Goal: Task Accomplishment & Management: Manage account settings

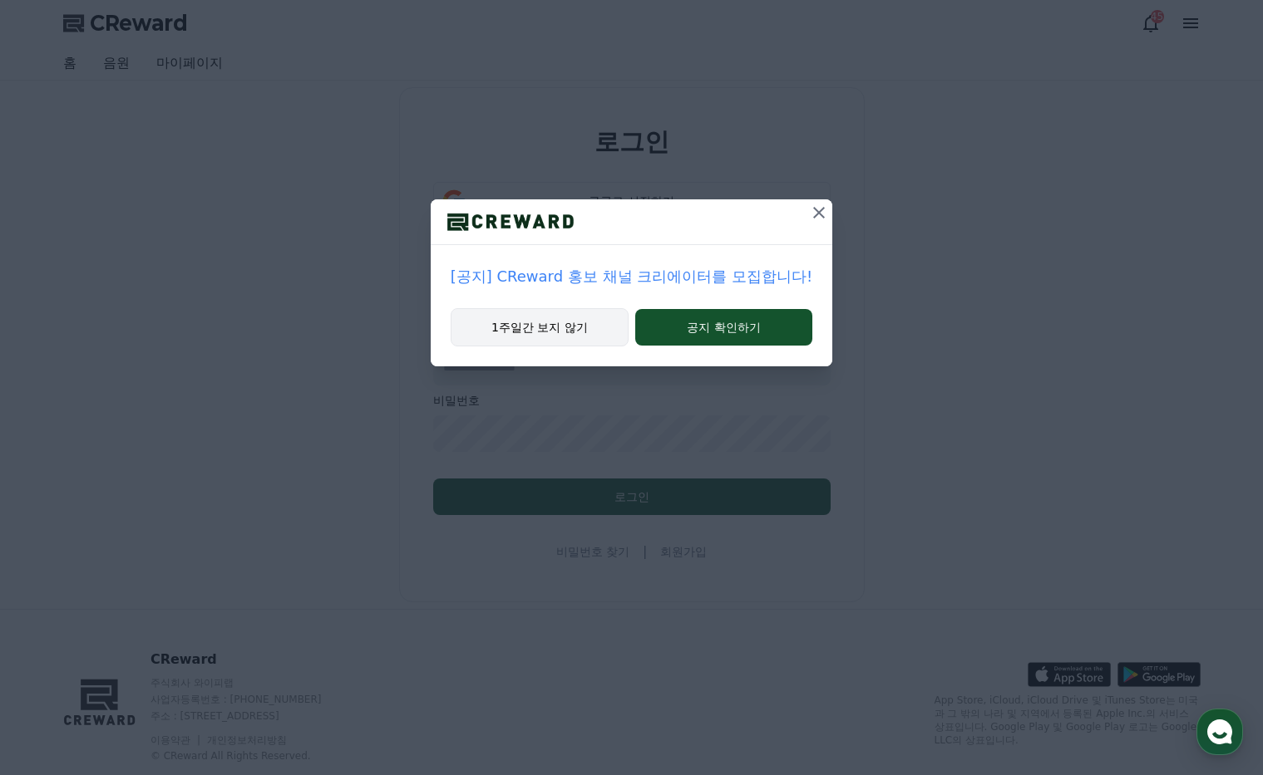
click at [565, 324] on button "1주일간 보지 않기" at bounding box center [539, 327] width 178 height 38
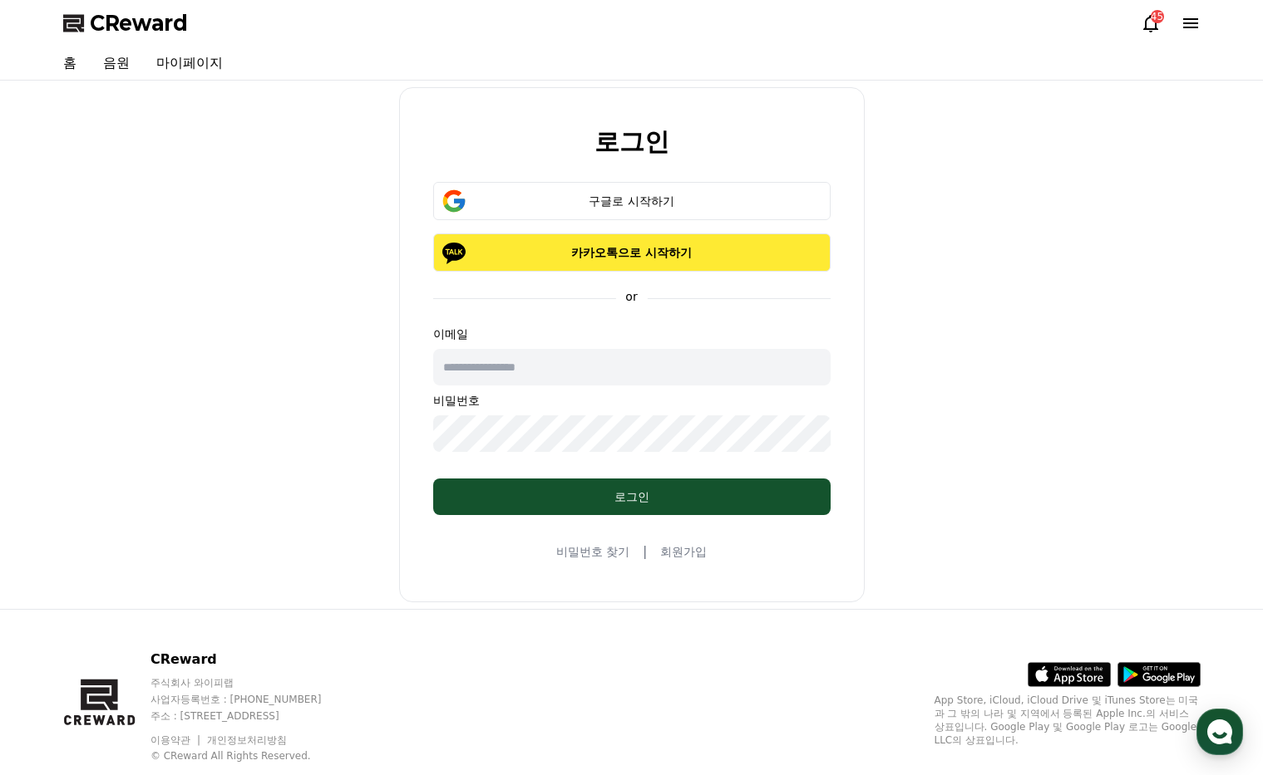
click at [652, 251] on p "카카오톡으로 시작하기" at bounding box center [631, 252] width 349 height 17
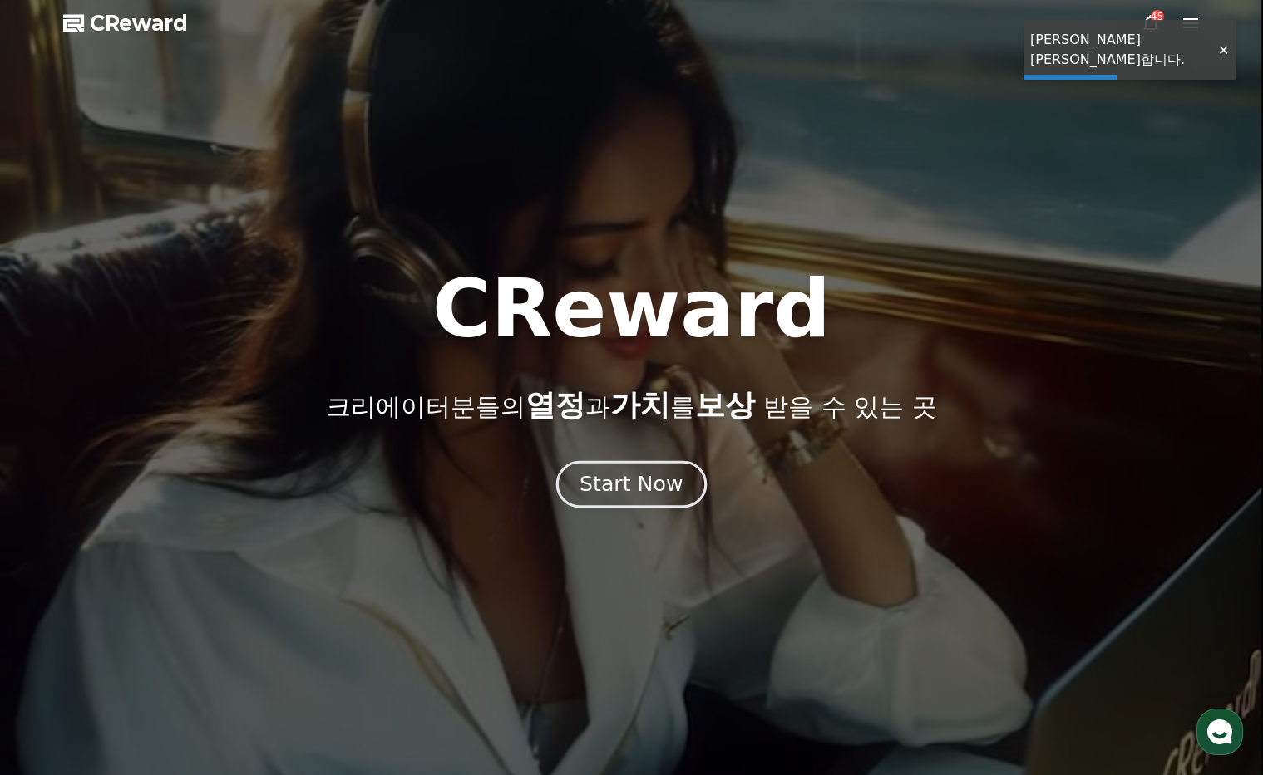
click at [664, 461] on button "Start Now" at bounding box center [631, 483] width 150 height 47
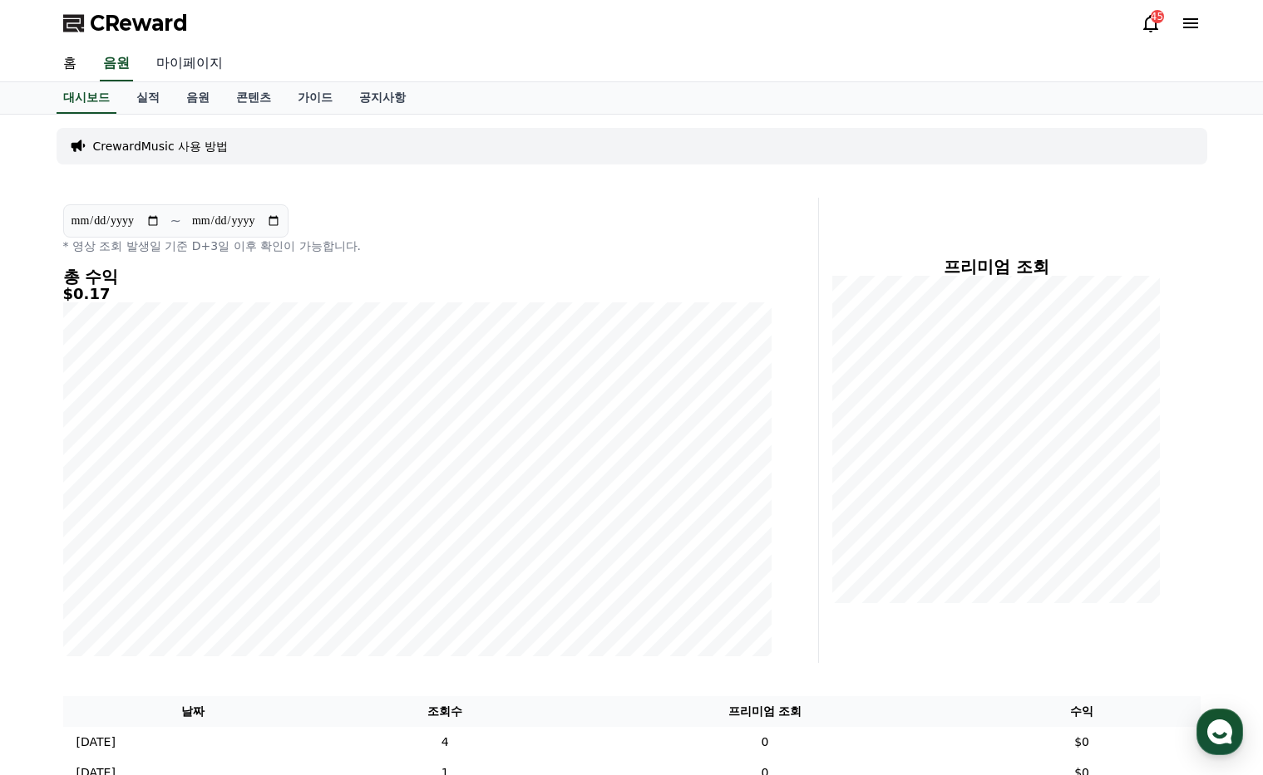
click at [191, 67] on link "마이페이지" at bounding box center [189, 64] width 93 height 35
select select "**********"
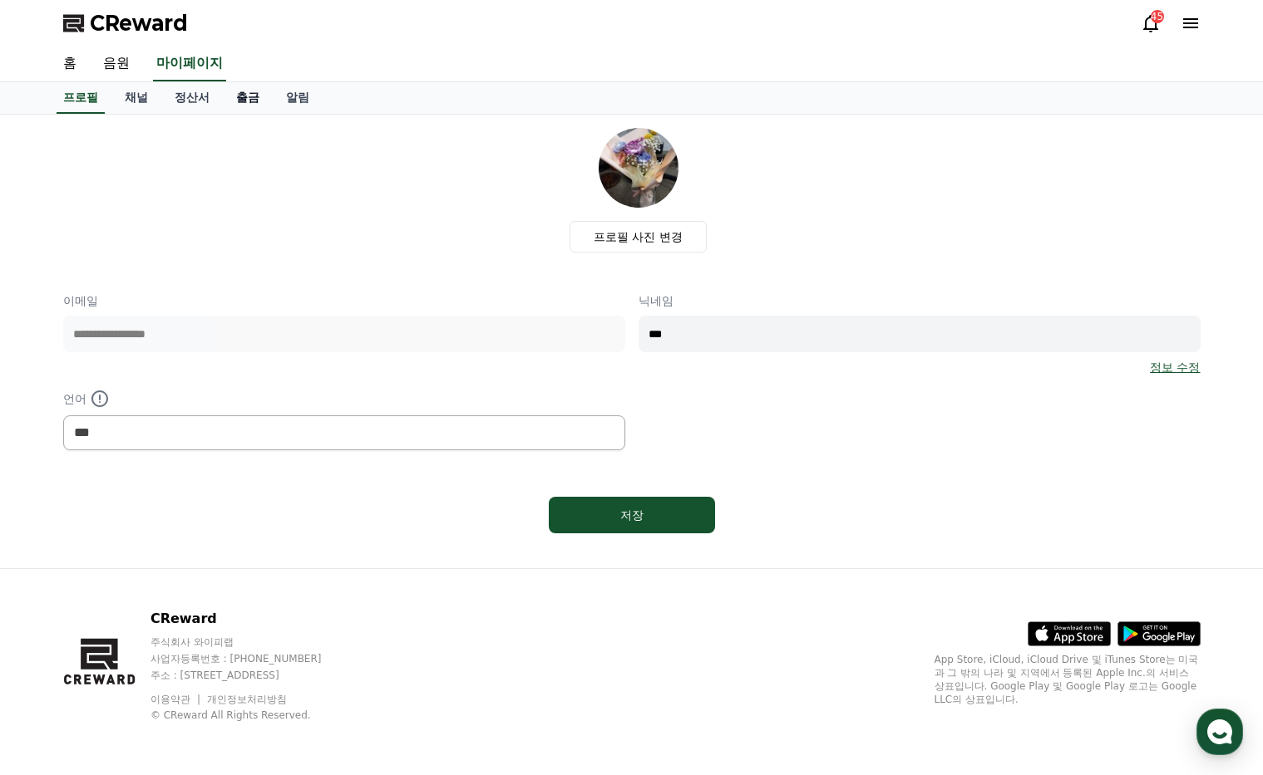
click at [253, 102] on link "출금" at bounding box center [248, 98] width 50 height 32
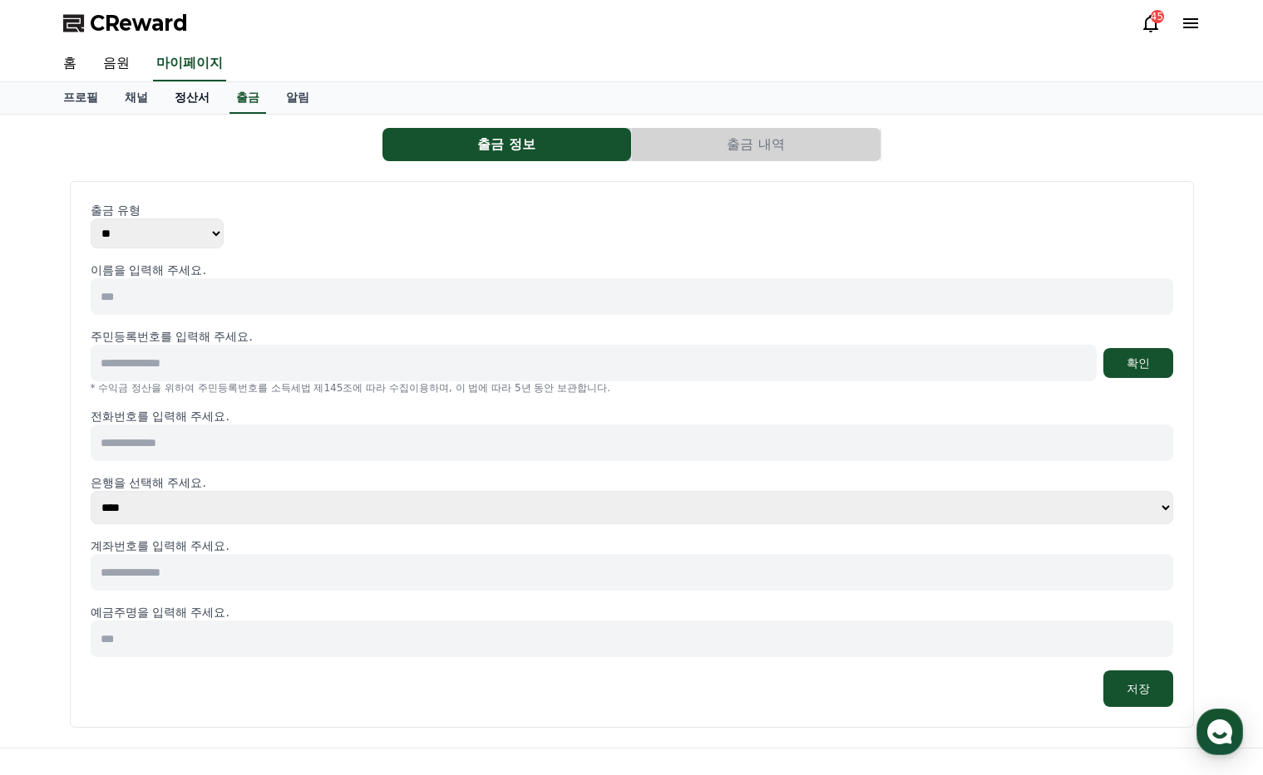
click at [194, 99] on link "정산서" at bounding box center [192, 98] width 62 height 32
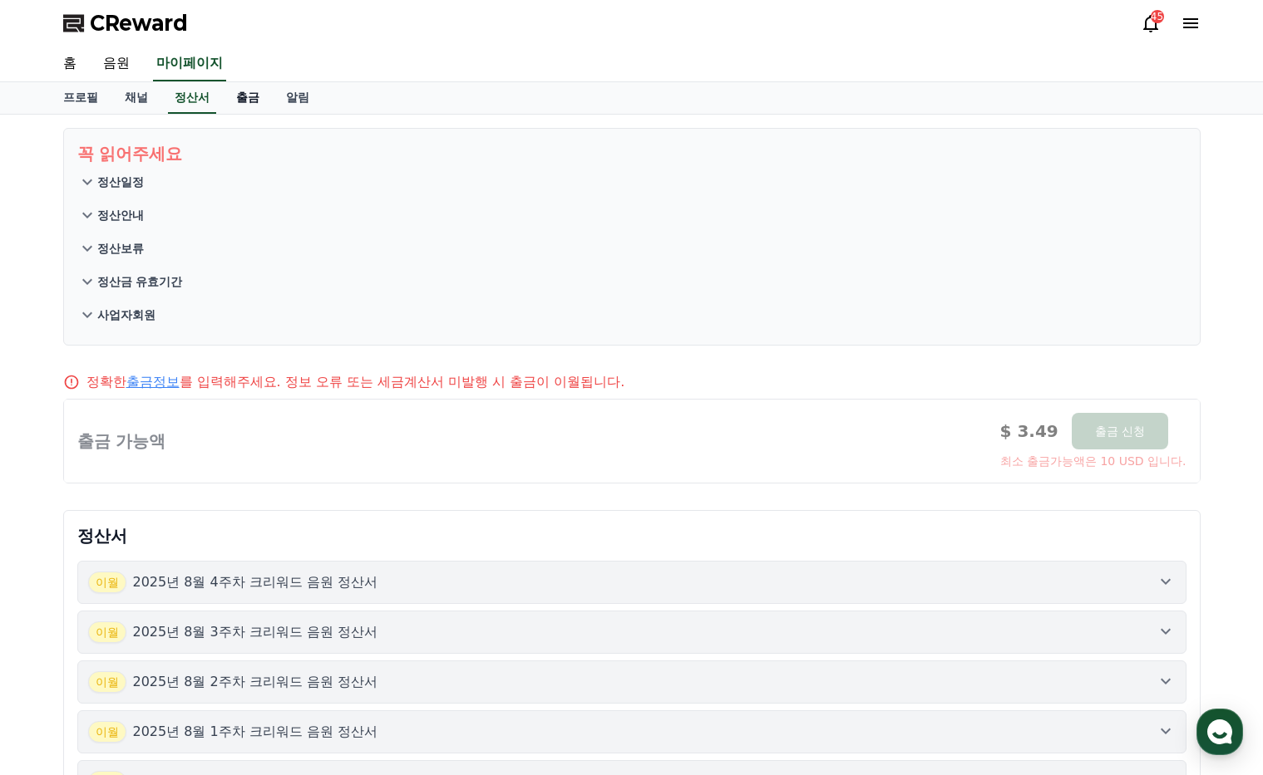
click at [243, 97] on link "출금" at bounding box center [248, 98] width 50 height 32
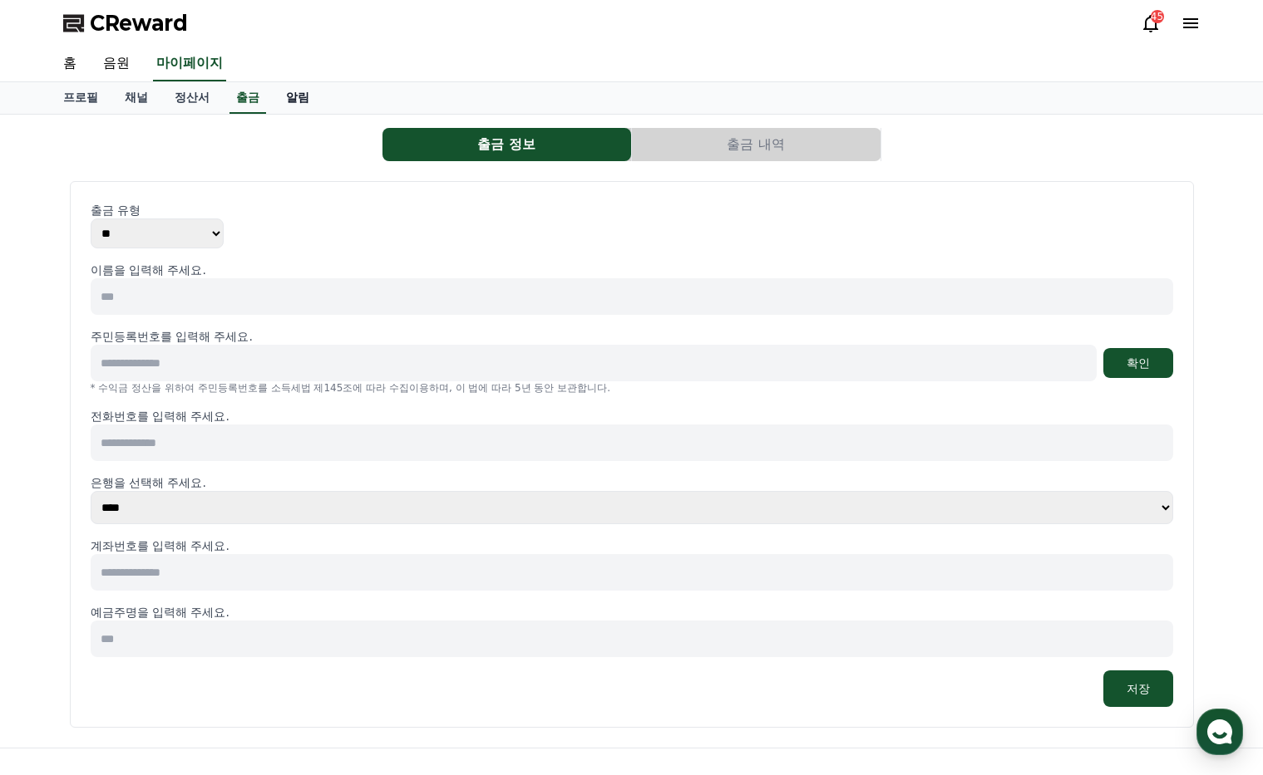
click at [300, 104] on link "알림" at bounding box center [298, 98] width 50 height 32
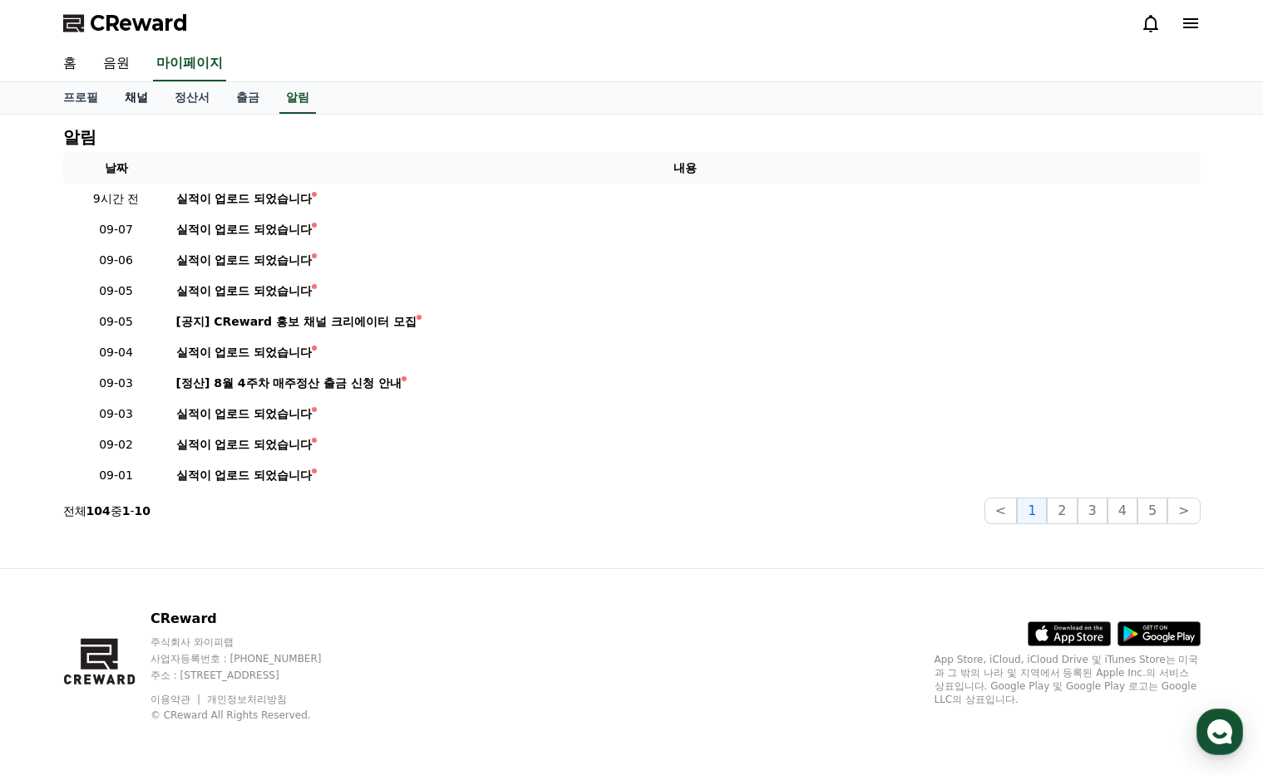
click at [136, 99] on link "채널" at bounding box center [136, 98] width 50 height 32
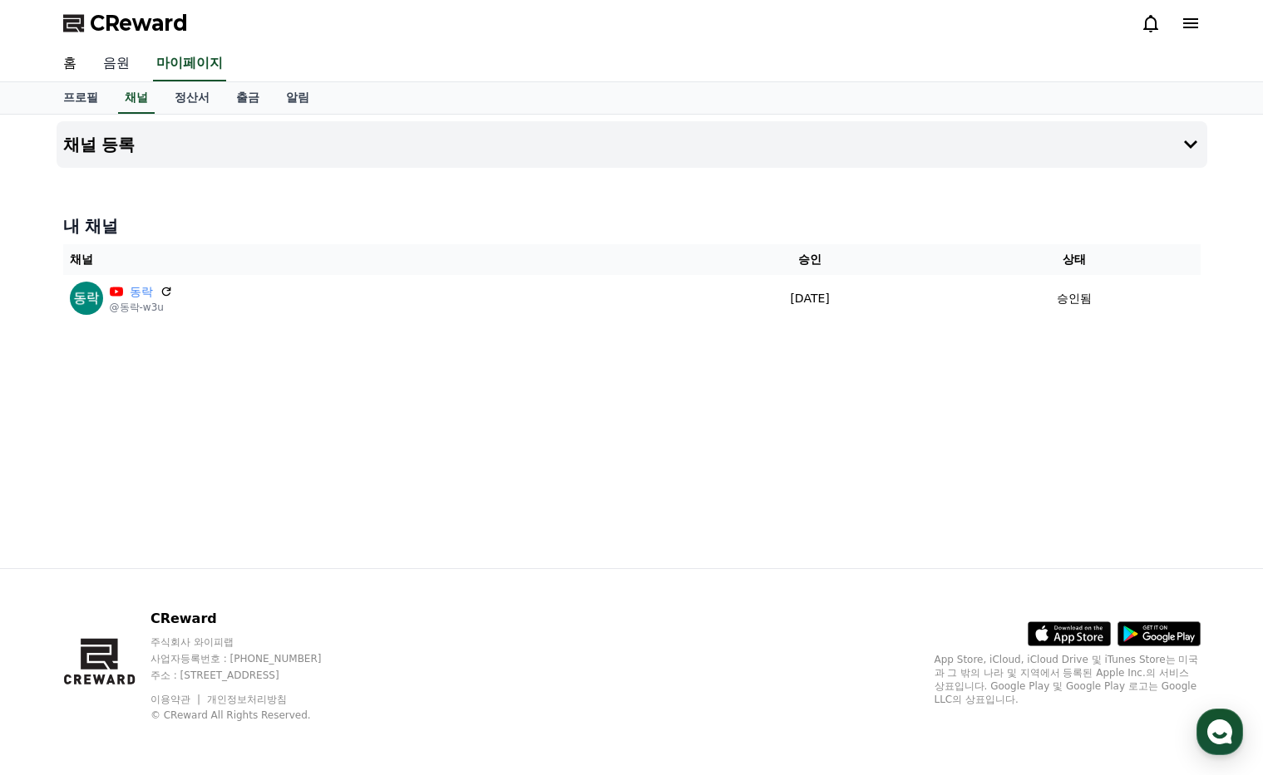
click at [112, 61] on link "음원" at bounding box center [116, 64] width 53 height 35
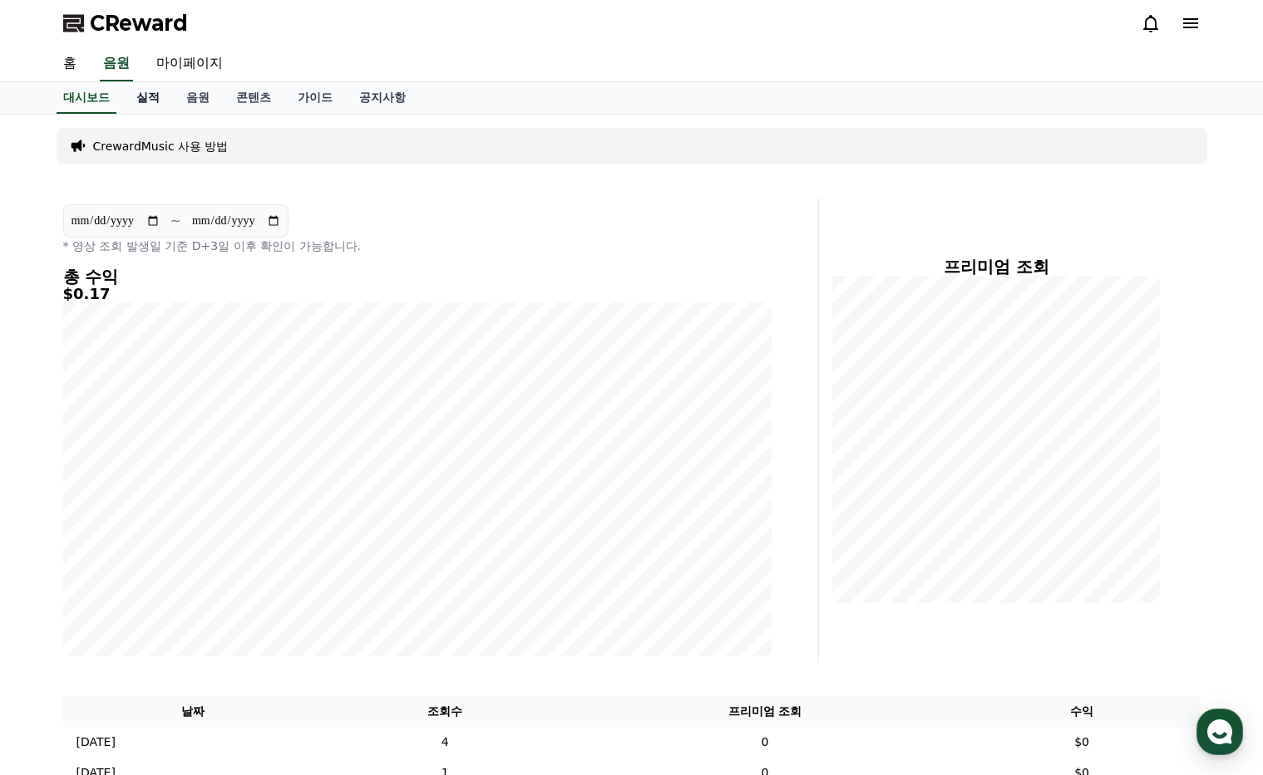
click at [153, 91] on link "실적" at bounding box center [148, 98] width 50 height 32
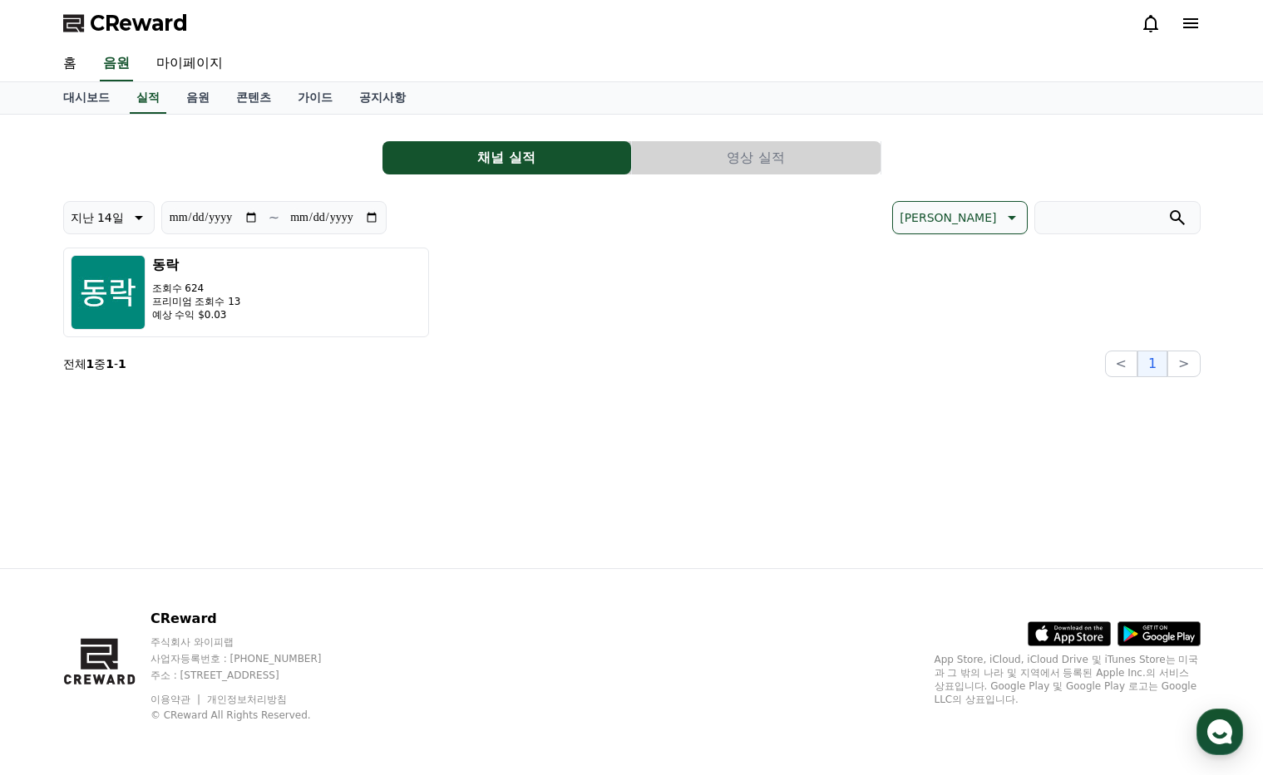
click at [729, 155] on button "영상 실적" at bounding box center [756, 157] width 249 height 33
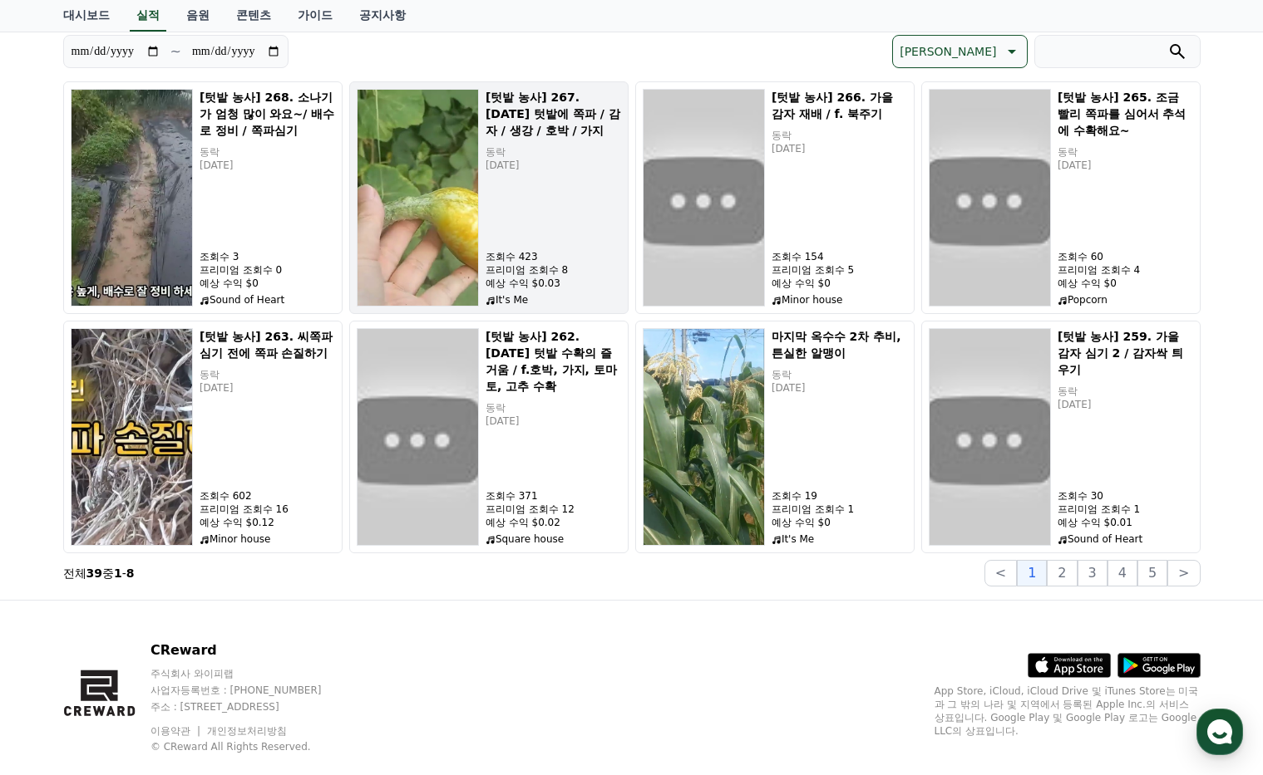
scroll to position [198, 0]
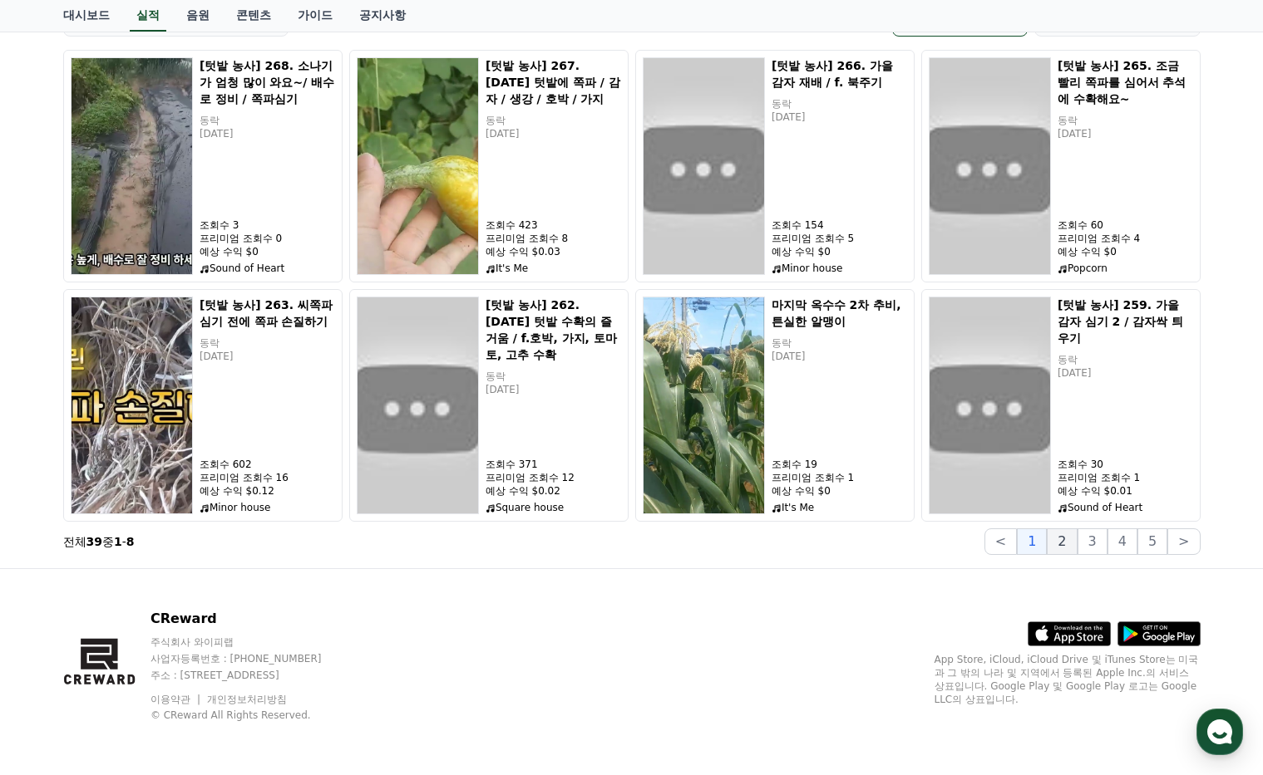
click at [1062, 541] on button "2" at bounding box center [1061, 542] width 30 height 27
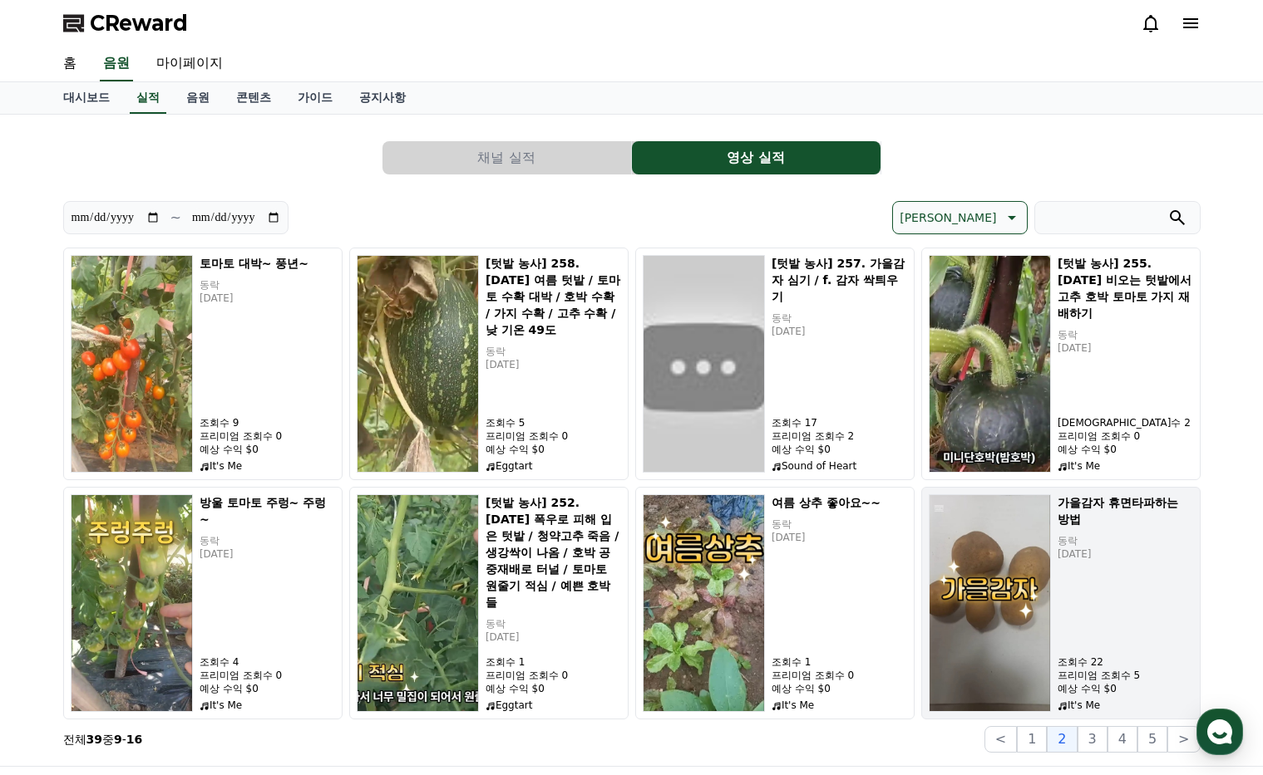
scroll to position [83, 0]
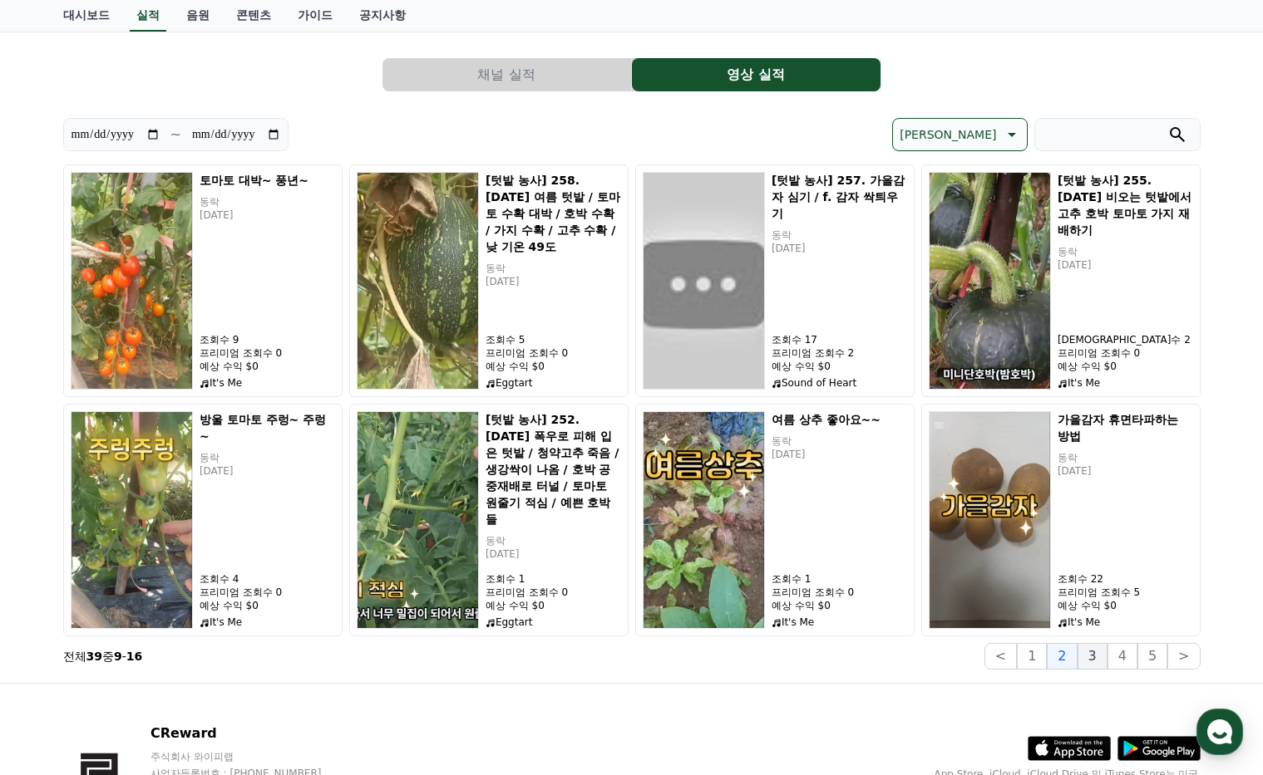
click at [1089, 652] on button "3" at bounding box center [1092, 656] width 30 height 27
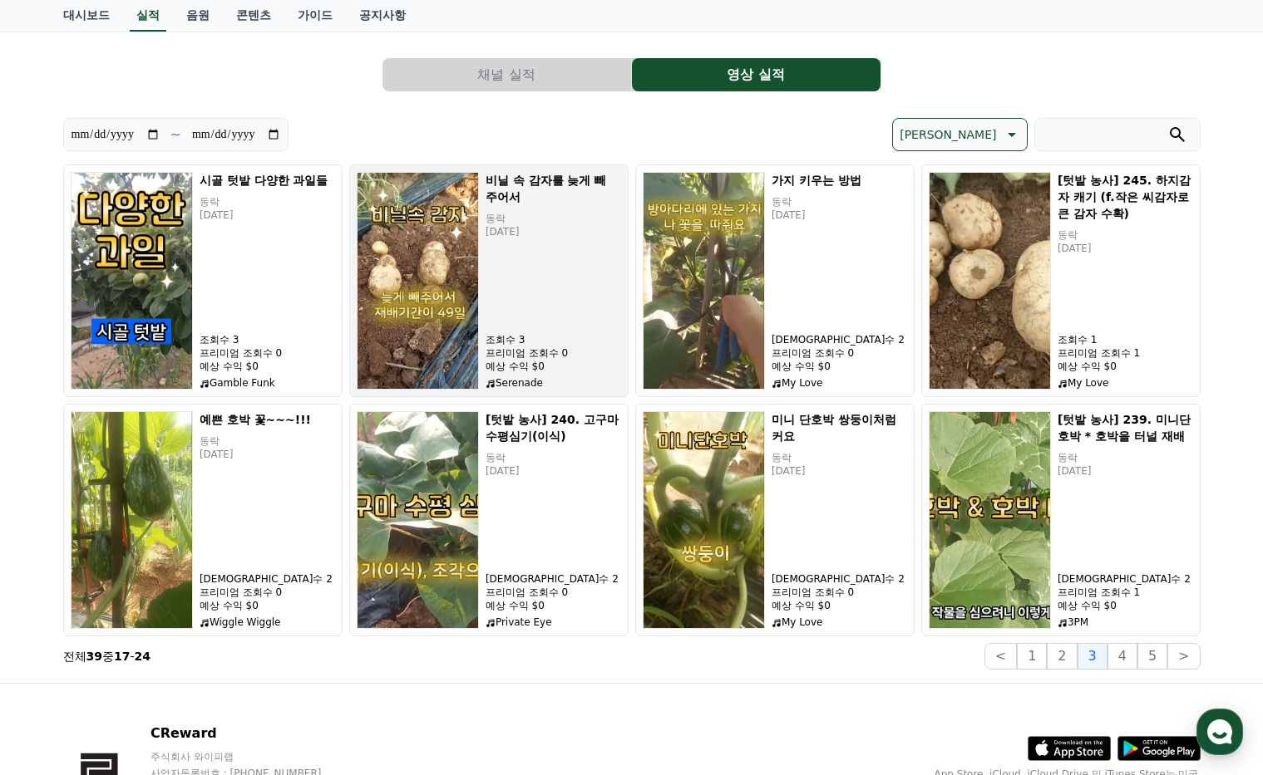
scroll to position [0, 0]
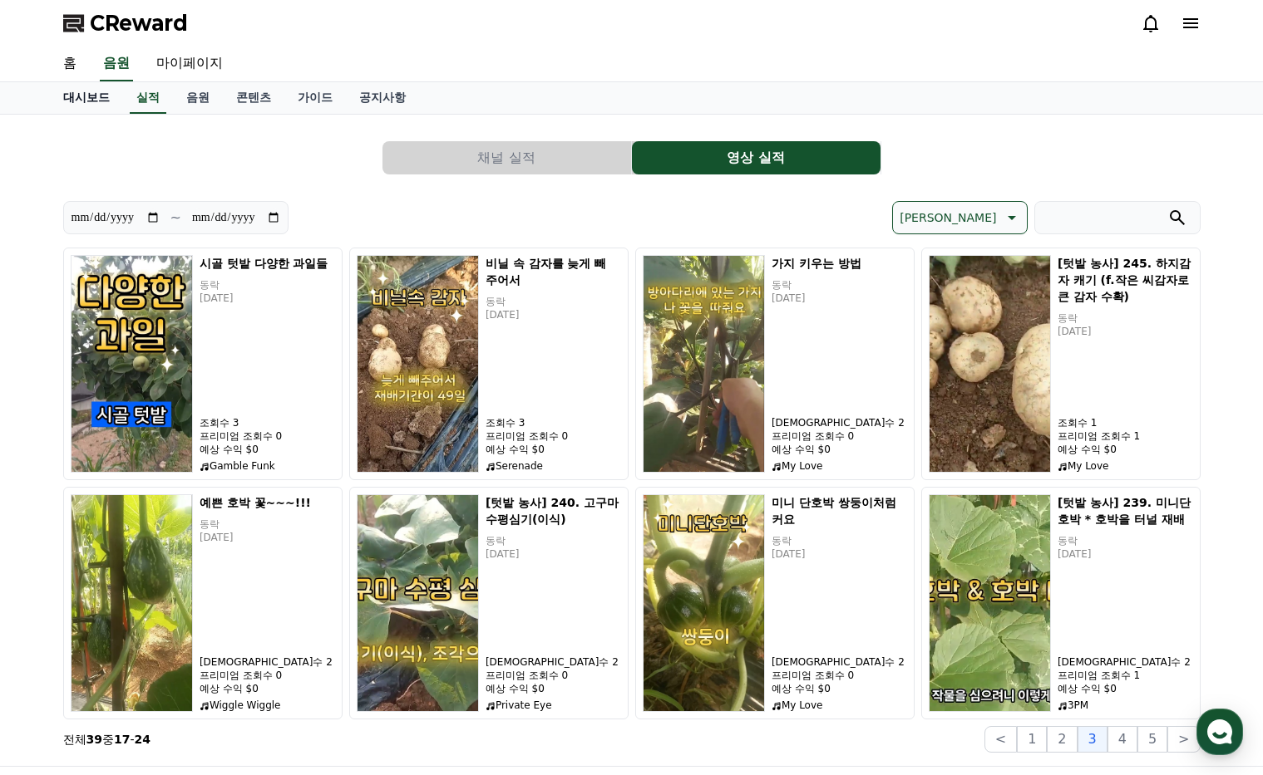
click at [81, 91] on link "대시보드" at bounding box center [86, 98] width 73 height 32
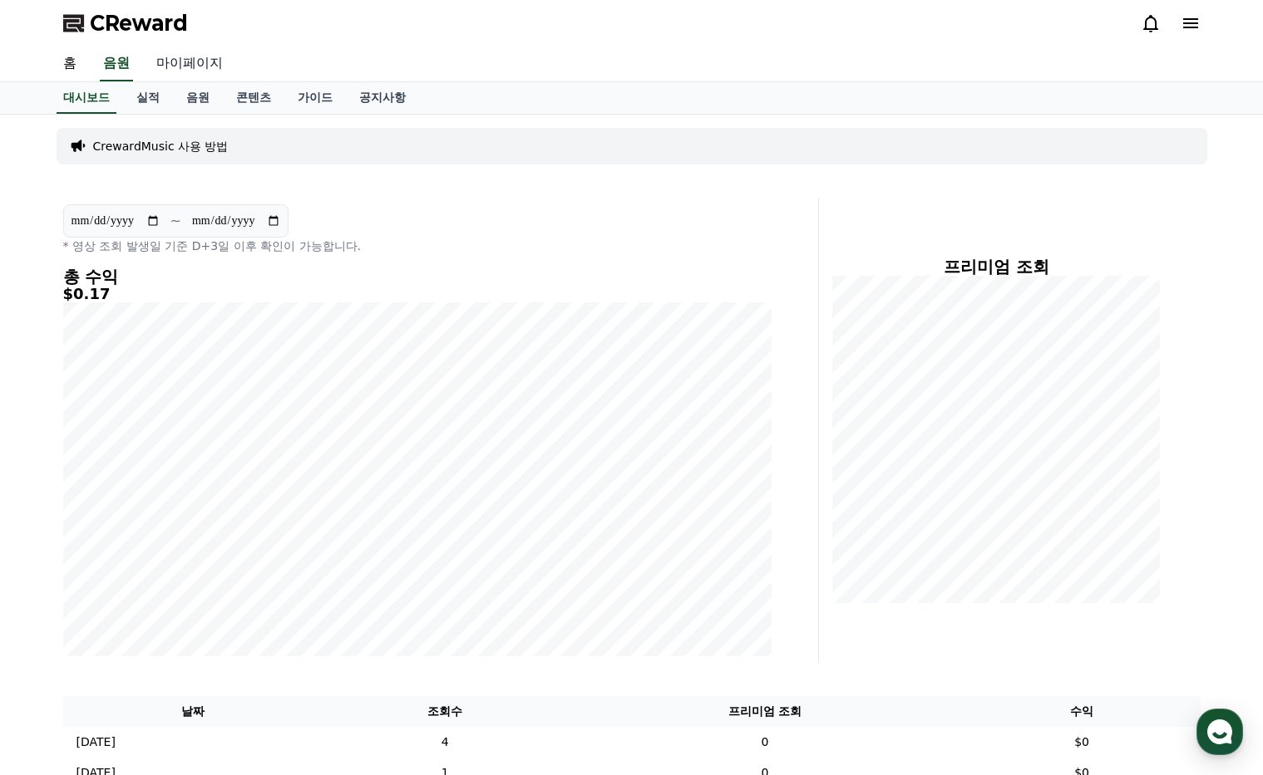
click at [179, 57] on link "마이페이지" at bounding box center [189, 64] width 93 height 35
select select "**********"
